Goal: Transaction & Acquisition: Subscribe to service/newsletter

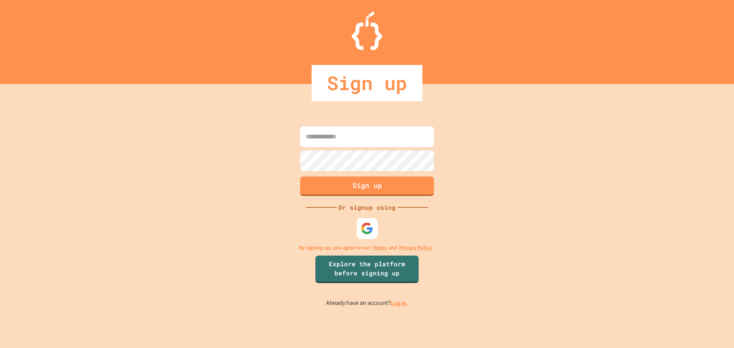
click at [374, 230] on div at bounding box center [367, 228] width 21 height 21
click at [367, 229] on img at bounding box center [367, 228] width 13 height 13
click at [372, 227] on img at bounding box center [367, 228] width 13 height 13
